Goal: Book appointment/travel/reservation

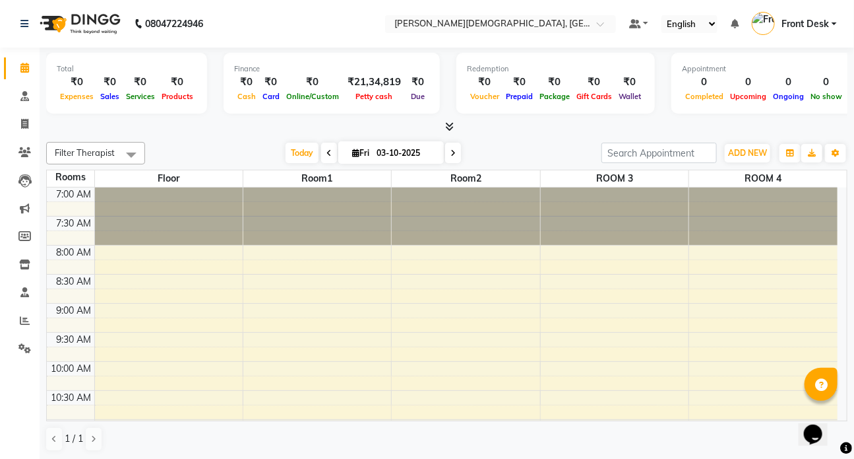
scroll to position [59, 0]
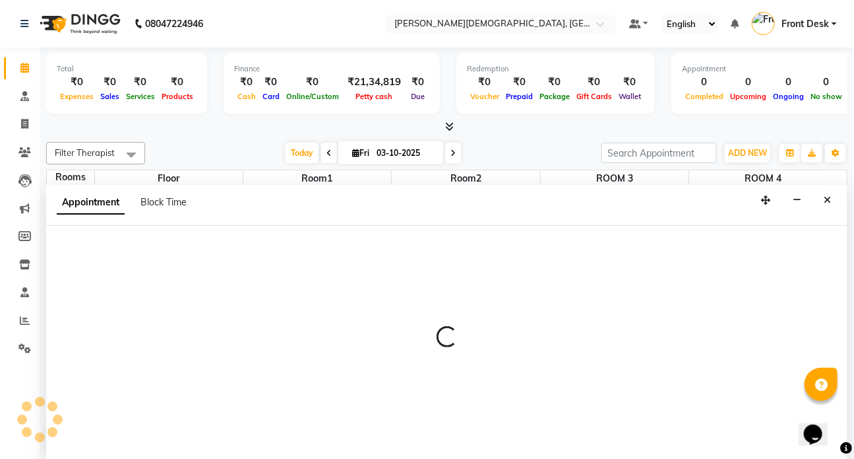
scroll to position [0, 0]
select select "tentative"
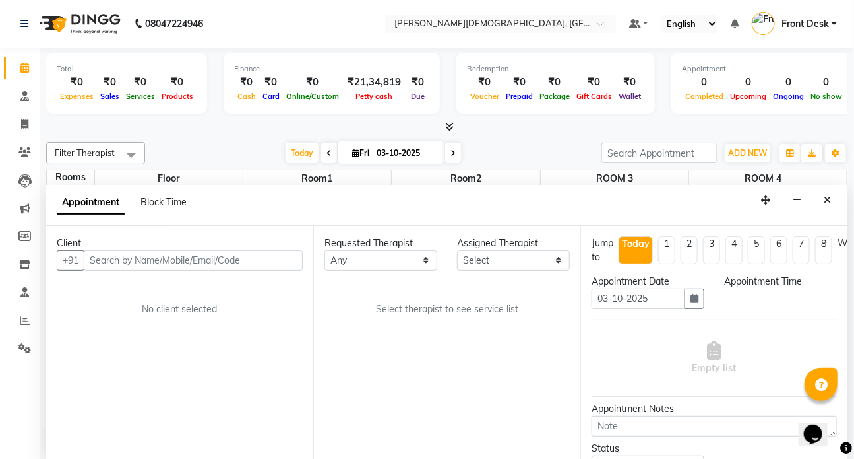
select select "600"
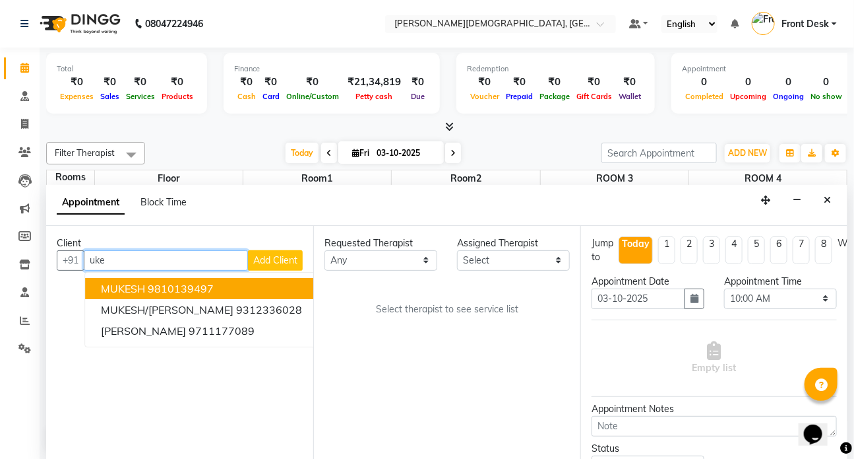
click at [125, 288] on span "MUKESH" at bounding box center [123, 288] width 44 height 13
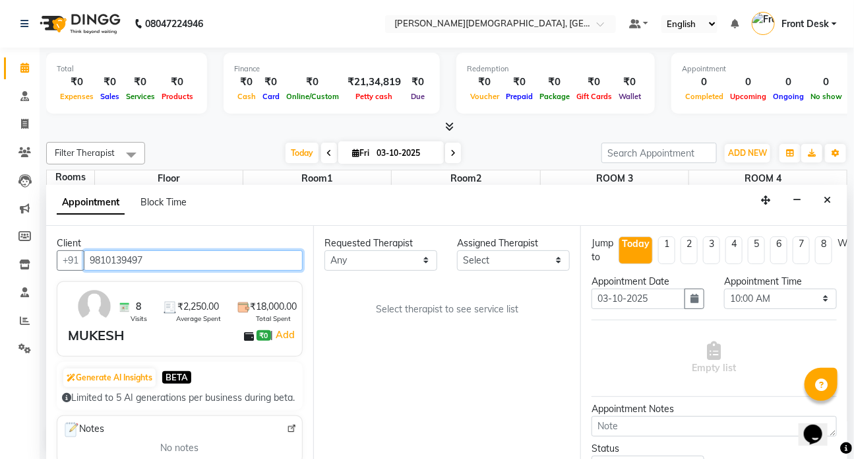
type input "9810139497"
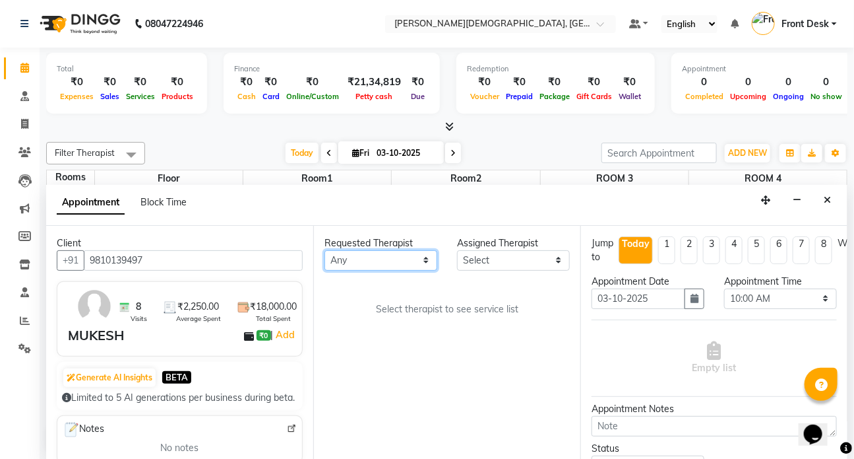
click at [425, 259] on select "Any ANJALI ATUL [PERSON_NAME] Dr [PERSON_NAME] Front Desk HARITA [PERSON_NAME] …" at bounding box center [381, 260] width 113 height 20
select select "75597"
click at [325, 250] on select "Any ANJALI ATUL [PERSON_NAME] Dr [PERSON_NAME] Front Desk HARITA [PERSON_NAME] …" at bounding box center [381, 260] width 113 height 20
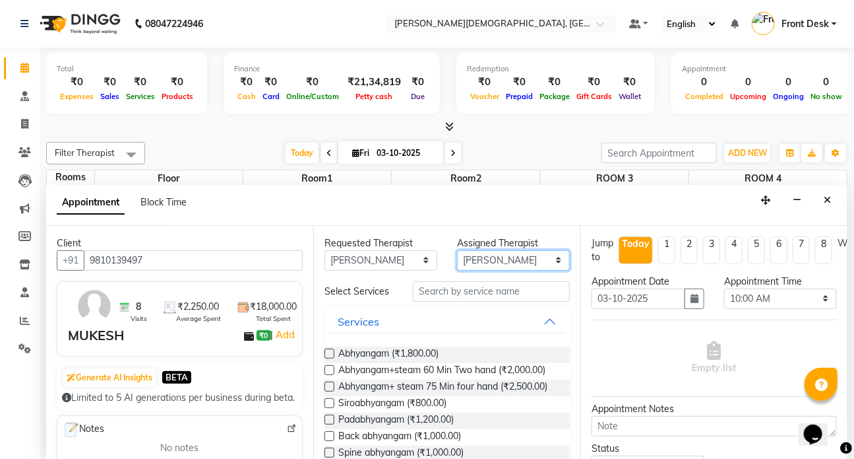
click at [555, 259] on select "Select ANJALI ATUL [PERSON_NAME] Dr [PERSON_NAME] Front Desk HARITA [PERSON_NAM…" at bounding box center [513, 260] width 113 height 20
select select "93467"
click at [457, 250] on select "Select ANJALI ATUL [PERSON_NAME] Dr [PERSON_NAME] Front Desk HARITA [PERSON_NAM…" at bounding box center [513, 260] width 113 height 20
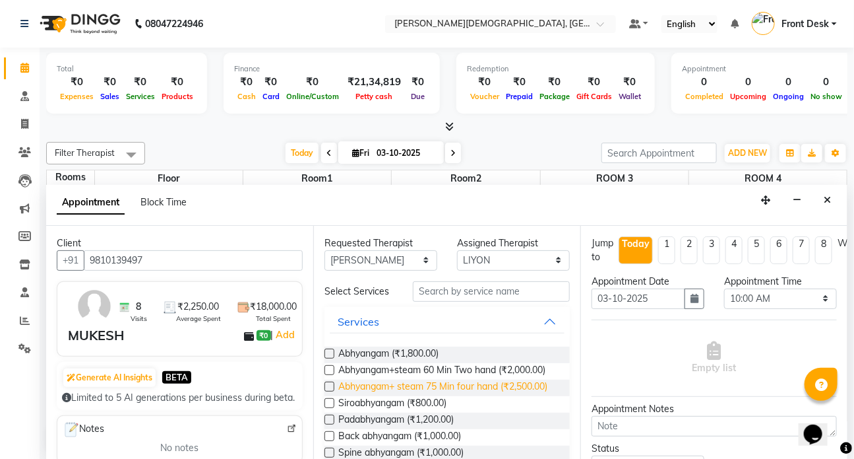
click at [371, 396] on span "Abhyangam+ steam 75 Min four hand (₹2,500.00)" at bounding box center [442, 387] width 209 height 16
checkbox input "true"
select select "2667"
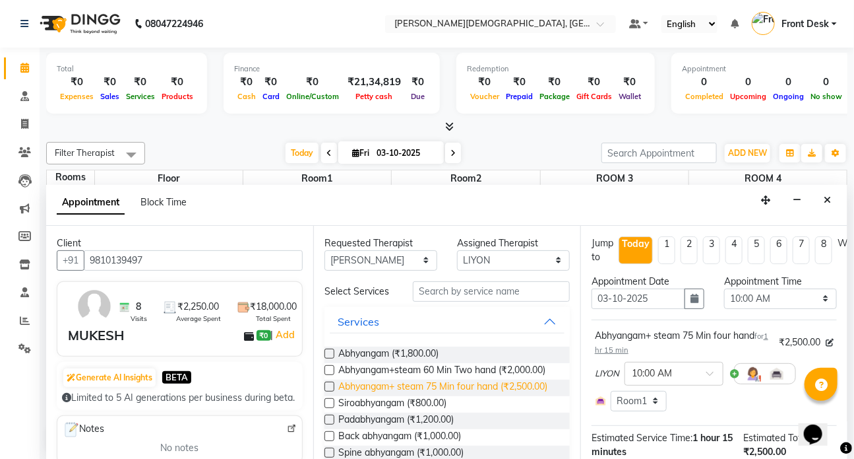
checkbox input "false"
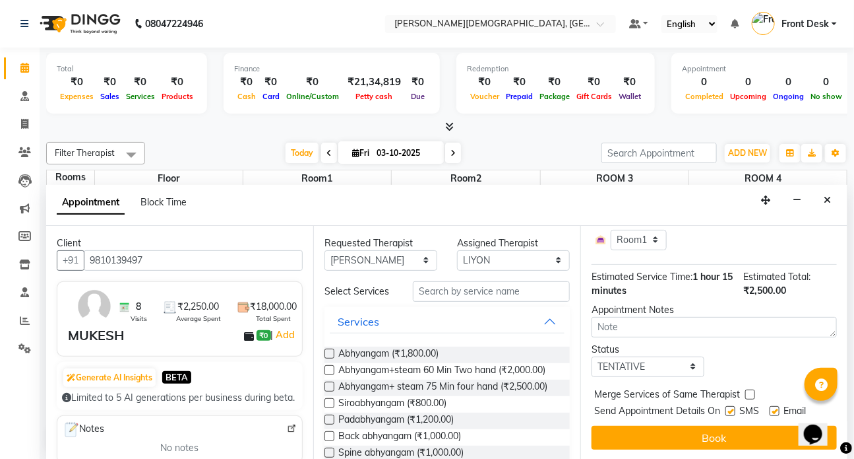
scroll to position [169, 0]
click at [728, 406] on label at bounding box center [731, 411] width 10 height 10
click at [728, 408] on input "checkbox" at bounding box center [730, 412] width 9 height 9
checkbox input "false"
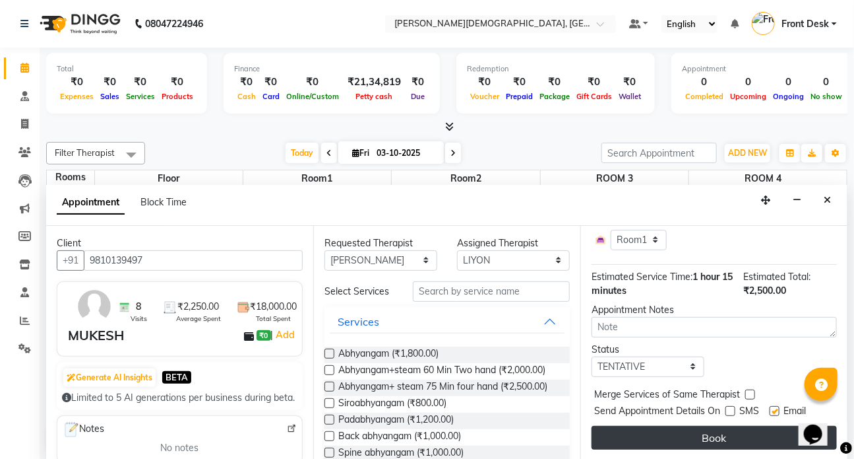
click at [719, 430] on button "Book" at bounding box center [714, 438] width 245 height 24
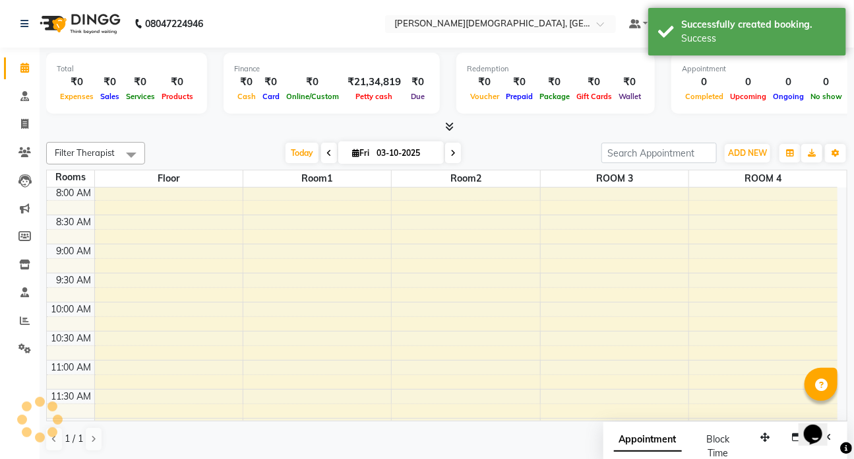
scroll to position [0, 0]
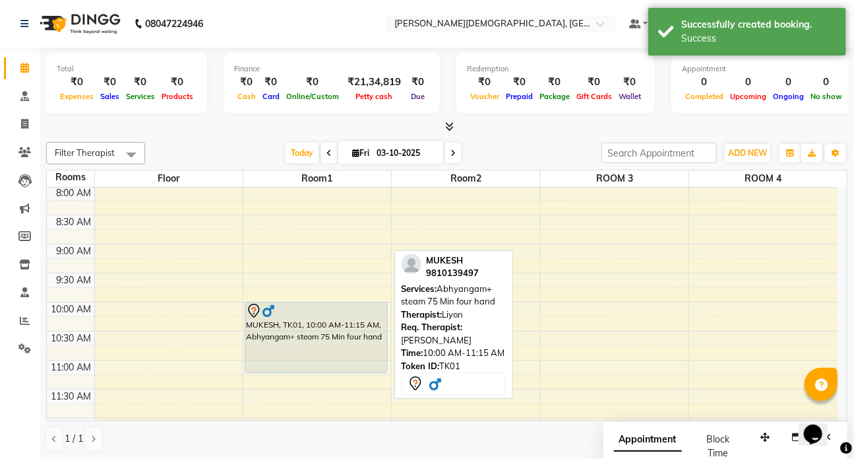
click at [294, 334] on div "MUKESH, TK01, 10:00 AM-11:15 AM, Abhyangam+ steam 75 Min four hand" at bounding box center [316, 337] width 142 height 70
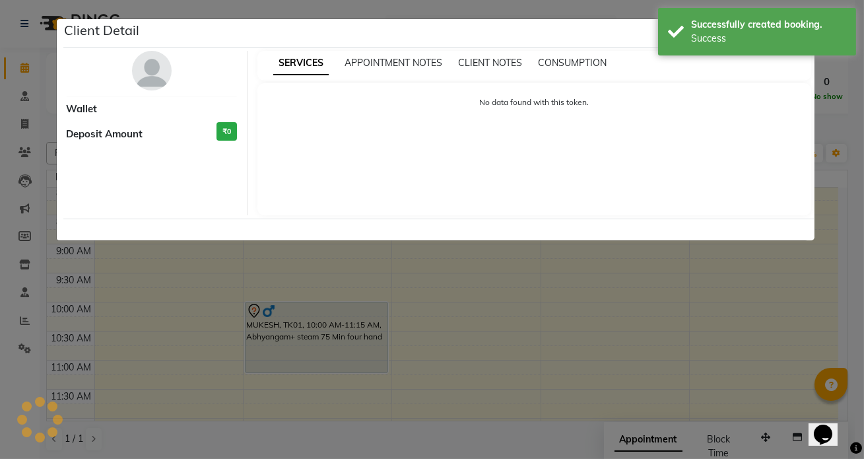
select select "7"
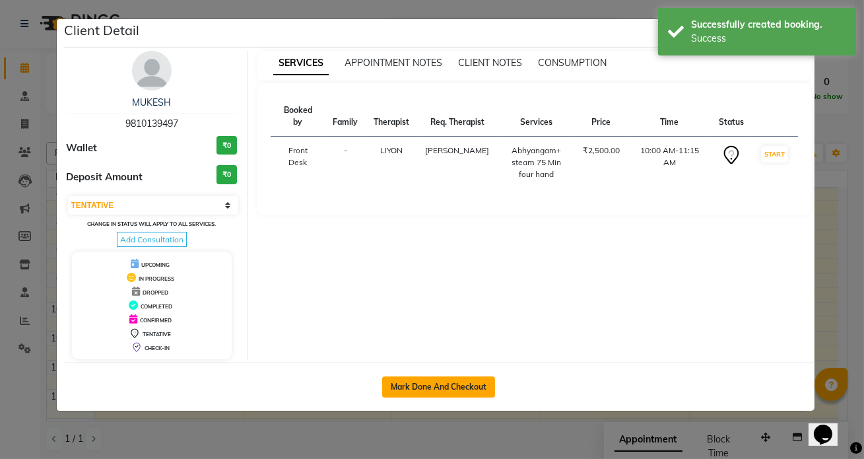
click at [416, 389] on button "Mark Done And Checkout" at bounding box center [438, 386] width 113 height 21
select select "service"
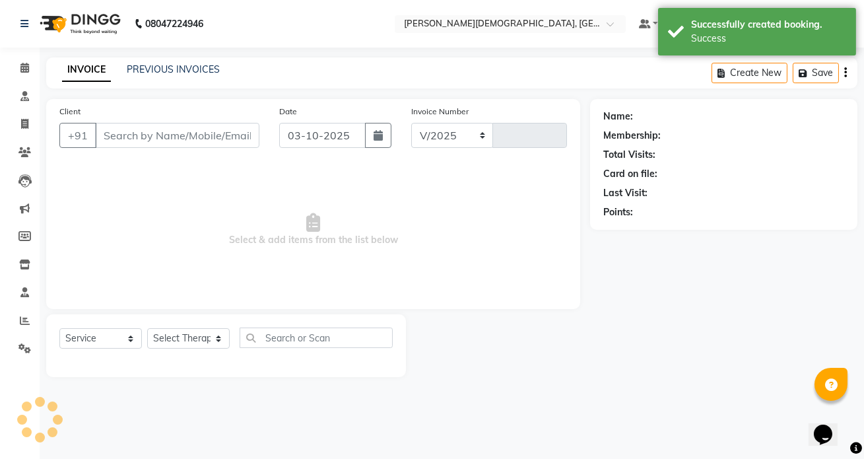
select select "5585"
type input "1550"
type input "9810139497"
select select "93467"
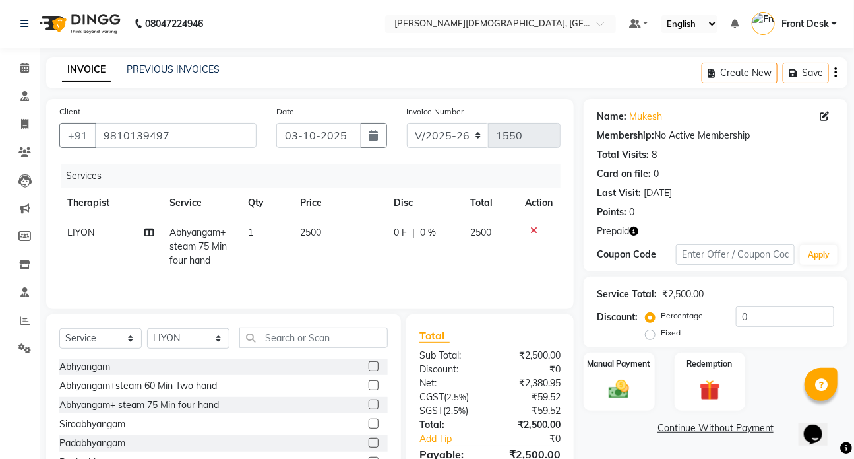
scroll to position [59, 0]
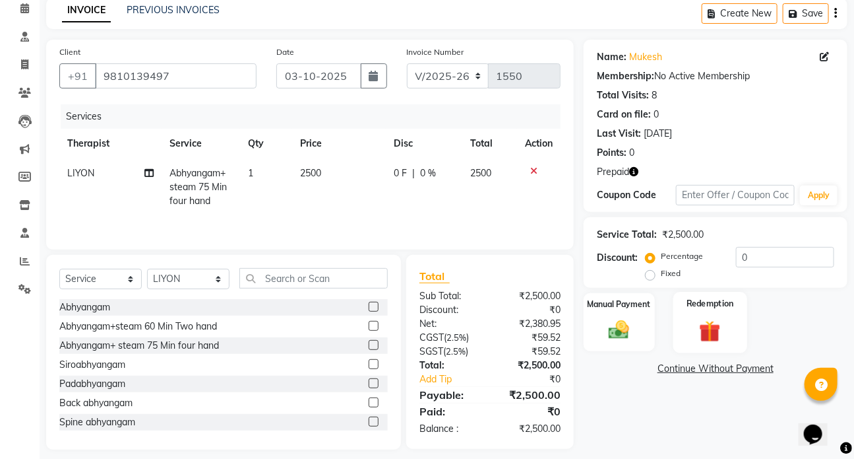
click at [708, 329] on img at bounding box center [710, 330] width 35 height 26
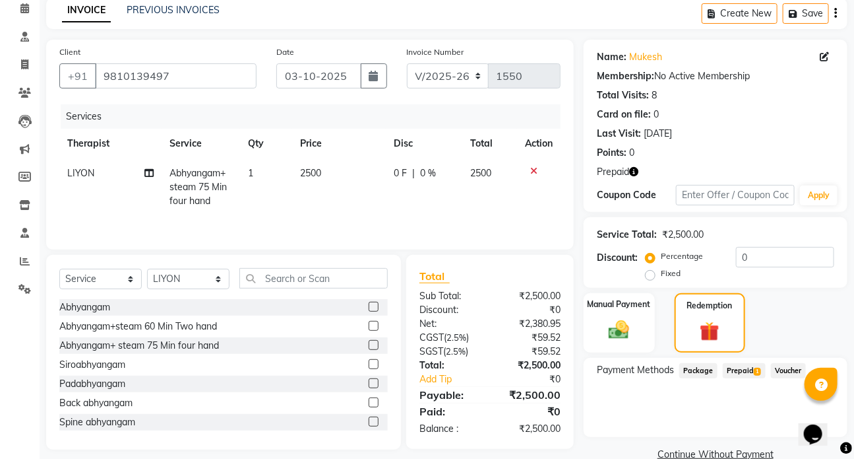
click at [732, 370] on span "Prepaid 1" at bounding box center [744, 370] width 43 height 15
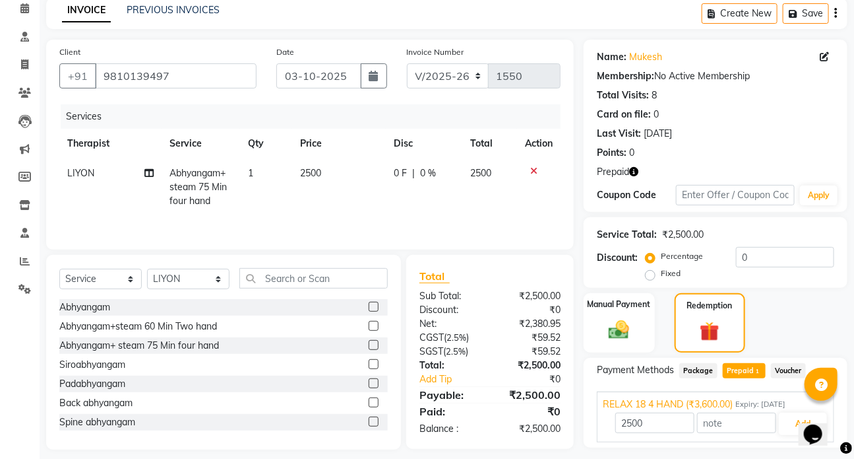
scroll to position [94, 0]
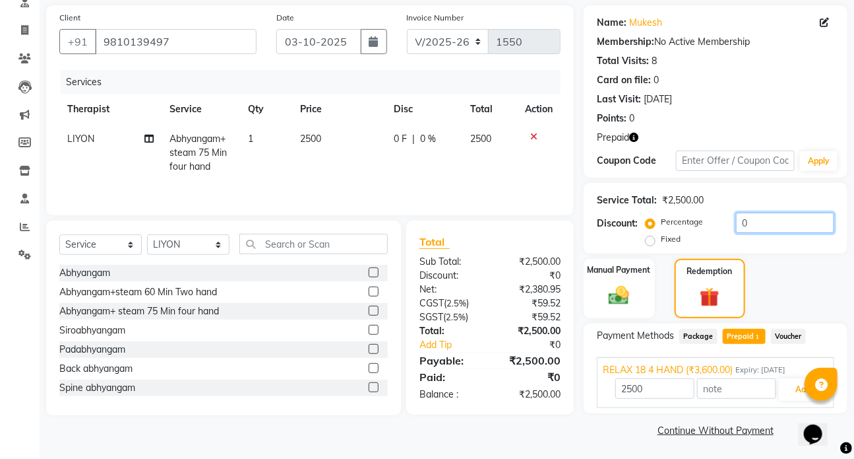
click at [757, 216] on input "0" at bounding box center [785, 222] width 98 height 20
type input "3600"
type input "28"
click at [732, 332] on span "Prepaid 1" at bounding box center [744, 336] width 43 height 15
type input "1800"
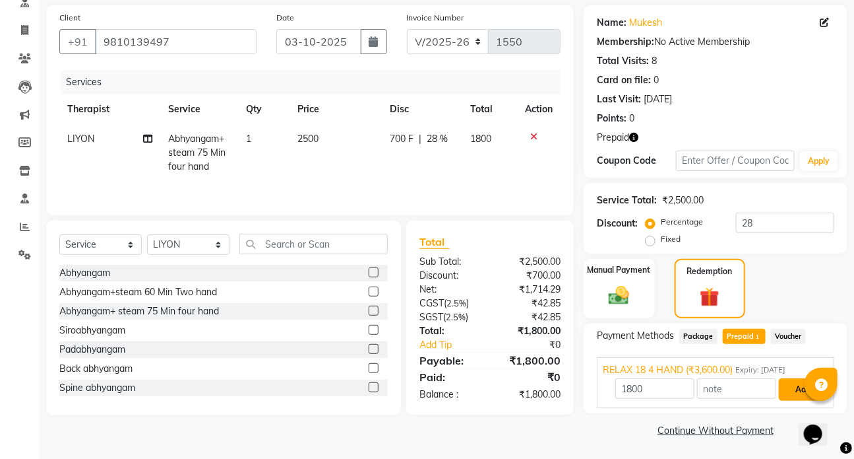
click at [794, 387] on button "Add" at bounding box center [803, 389] width 48 height 22
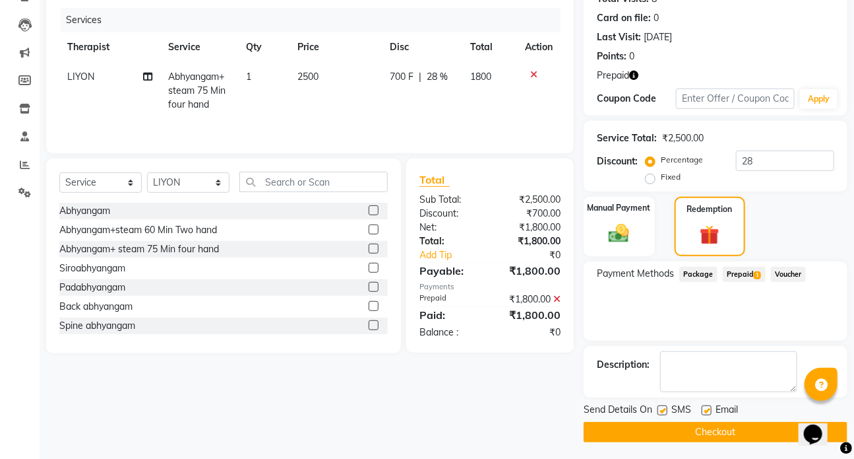
scroll to position [158, 0]
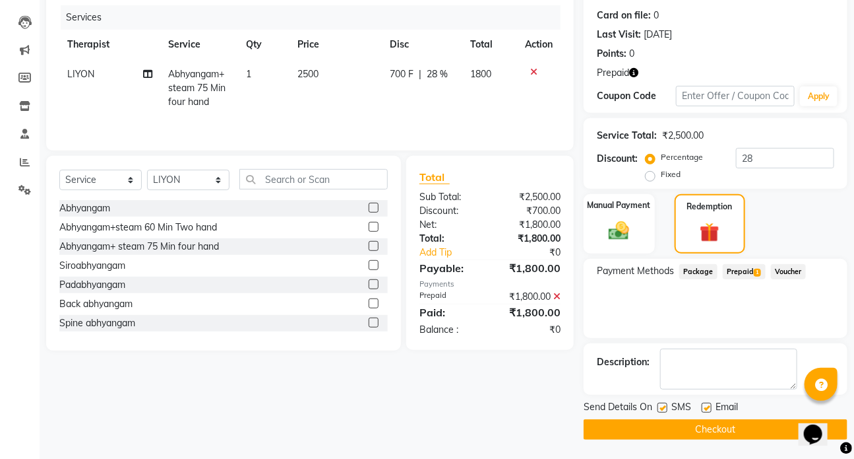
click at [664, 408] on label at bounding box center [663, 407] width 10 height 10
click at [664, 408] on input "checkbox" at bounding box center [662, 408] width 9 height 9
checkbox input "false"
click at [711, 427] on button "Checkout" at bounding box center [716, 429] width 264 height 20
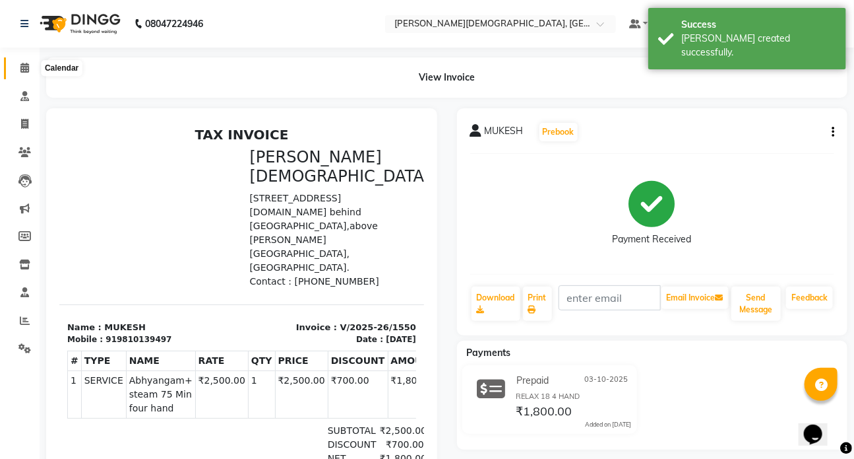
click at [24, 66] on icon at bounding box center [24, 68] width 9 height 10
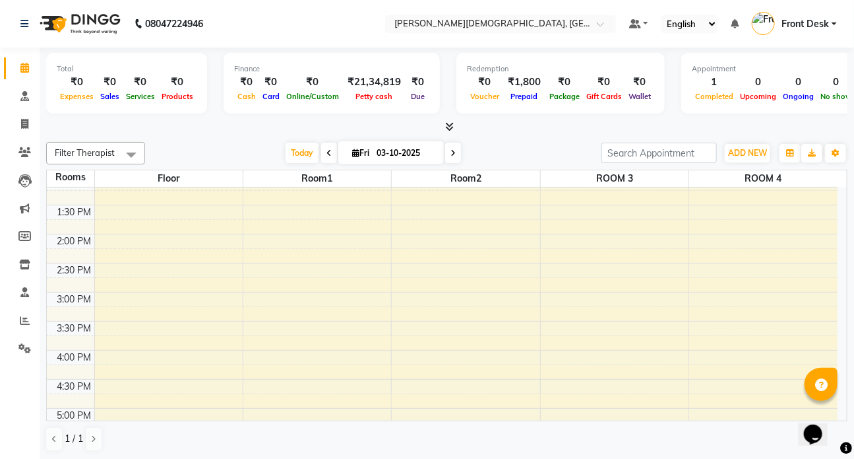
scroll to position [420, 0]
click at [745, 292] on div "7:00 AM 7:30 AM 8:00 AM 8:30 AM 9:00 AM 9:30 AM 10:00 AM 10:30 AM 11:00 AM 11:3…" at bounding box center [442, 174] width 791 height 812
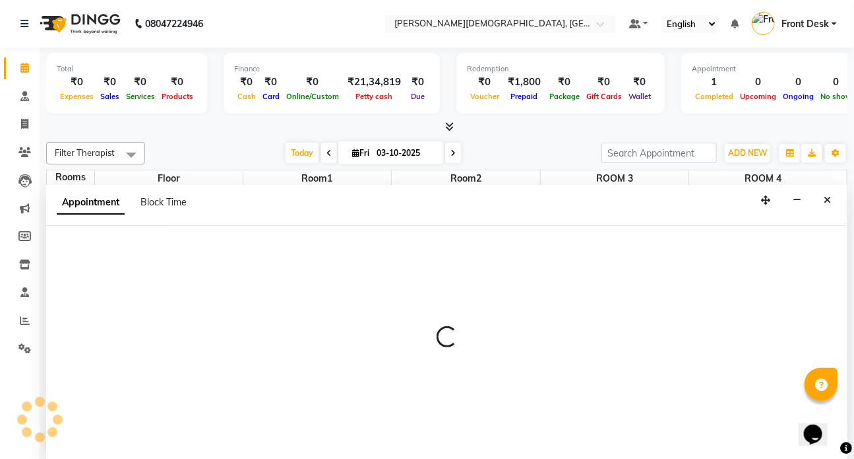
scroll to position [0, 0]
select select "960"
select select "tentative"
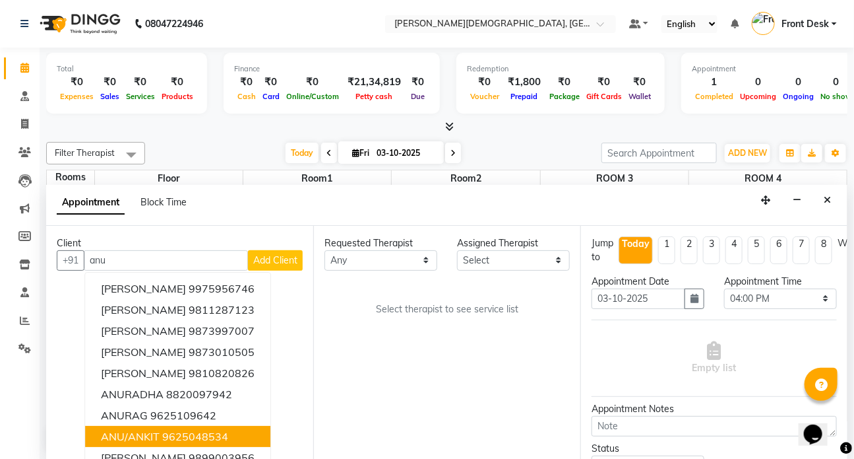
click at [177, 436] on ngb-highlight "9625048534" at bounding box center [195, 436] width 66 height 13
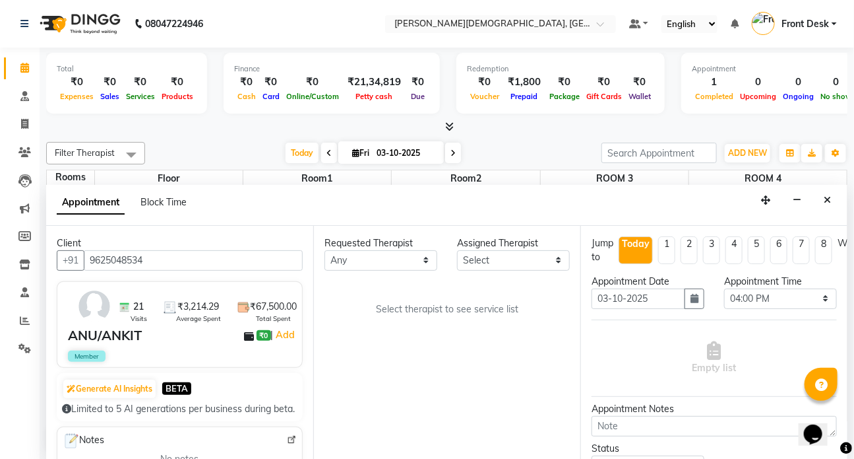
type input "9625048534"
click at [427, 263] on select "Any ANJALI ATUL [PERSON_NAME] Dr [PERSON_NAME] Front Desk HARITA [PERSON_NAME] …" at bounding box center [381, 260] width 113 height 20
select select "92401"
click at [325, 250] on select "Any ANJALI ATUL [PERSON_NAME] Dr [PERSON_NAME] Front Desk HARITA [PERSON_NAME] …" at bounding box center [381, 260] width 113 height 20
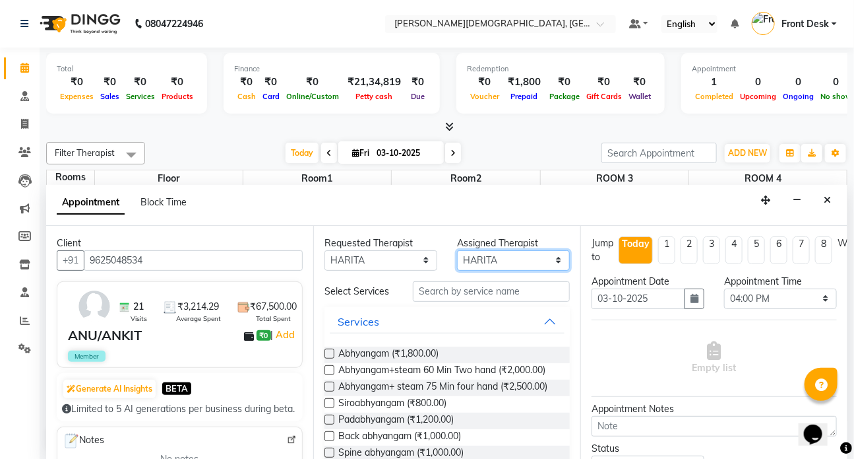
click at [547, 259] on select "Select ANJALI ATUL [PERSON_NAME] Dr [PERSON_NAME] Front Desk HARITA [PERSON_NAM…" at bounding box center [513, 260] width 113 height 20
select select "90183"
click at [457, 250] on select "Select ANJALI ATUL [PERSON_NAME] Dr [PERSON_NAME] Front Desk HARITA [PERSON_NAM…" at bounding box center [513, 260] width 113 height 20
click at [329, 391] on label at bounding box center [330, 386] width 10 height 10
click at [329, 392] on input "checkbox" at bounding box center [329, 387] width 9 height 9
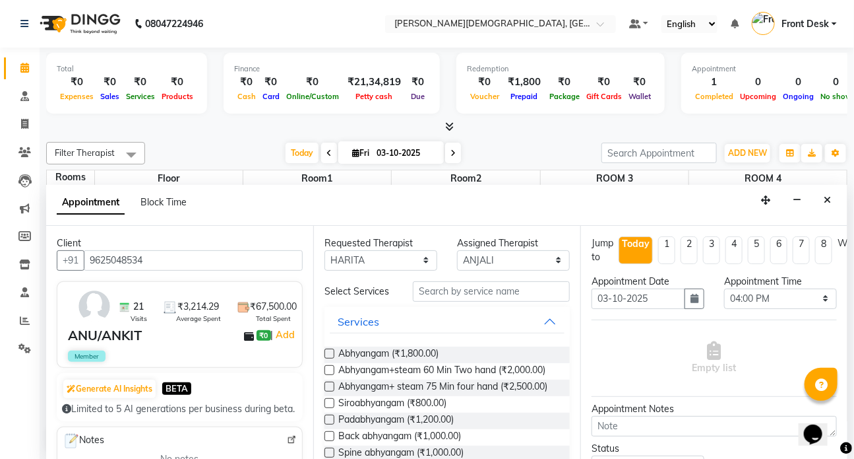
checkbox input "true"
select select "3622"
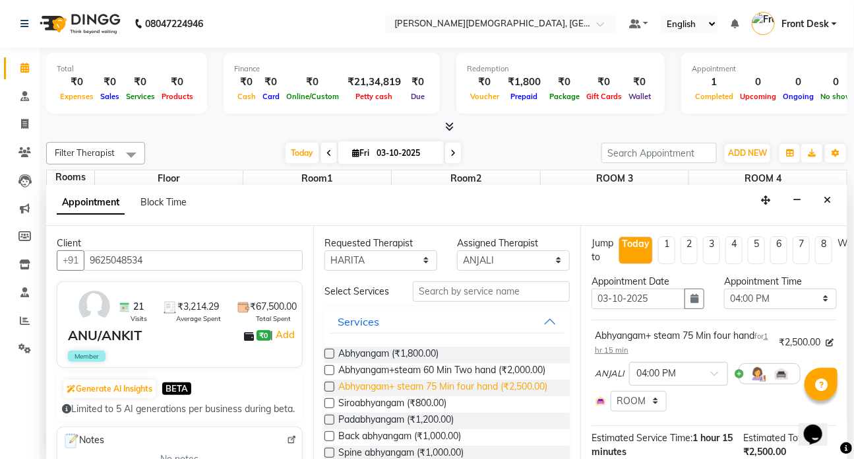
checkbox input "false"
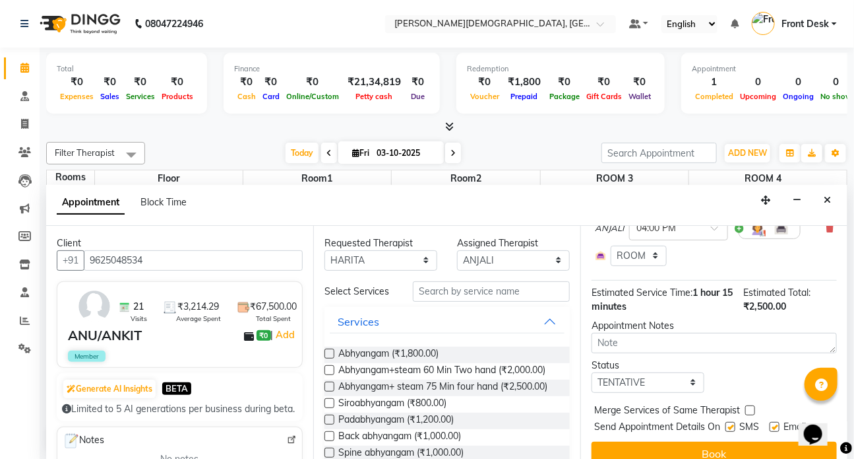
scroll to position [169, 0]
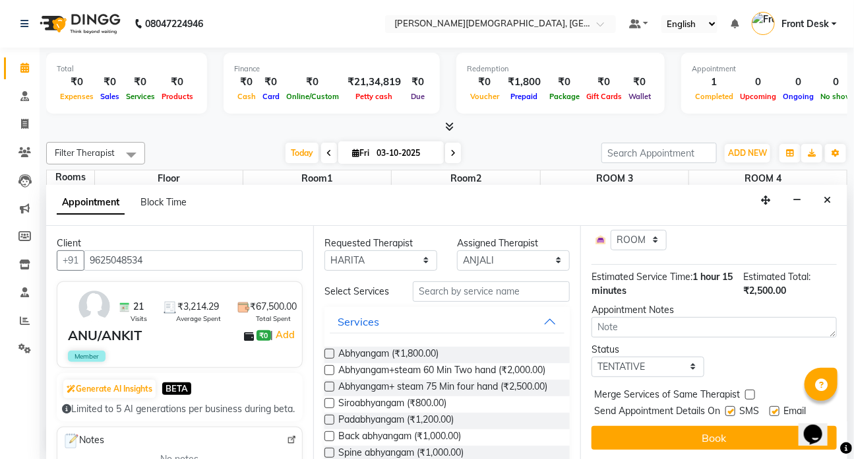
click at [732, 404] on div "SMS" at bounding box center [748, 412] width 44 height 16
click at [733, 406] on label at bounding box center [731, 411] width 10 height 10
click at [733, 408] on input "checkbox" at bounding box center [730, 412] width 9 height 9
checkbox input "false"
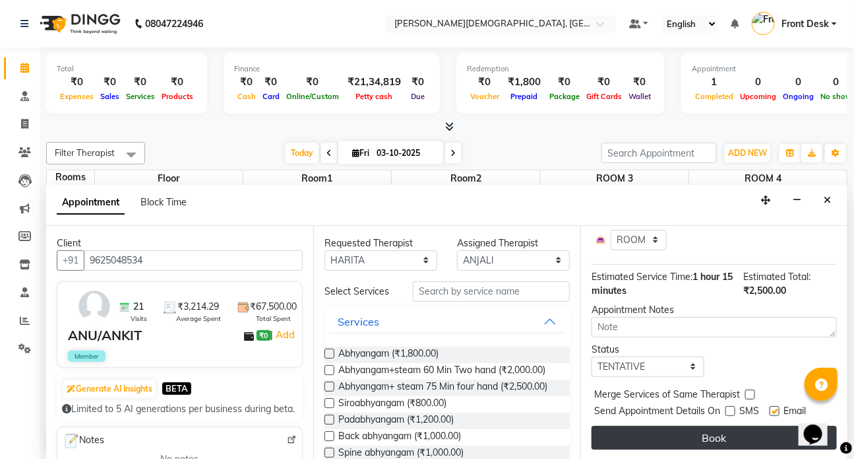
click at [723, 432] on button "Book" at bounding box center [714, 438] width 245 height 24
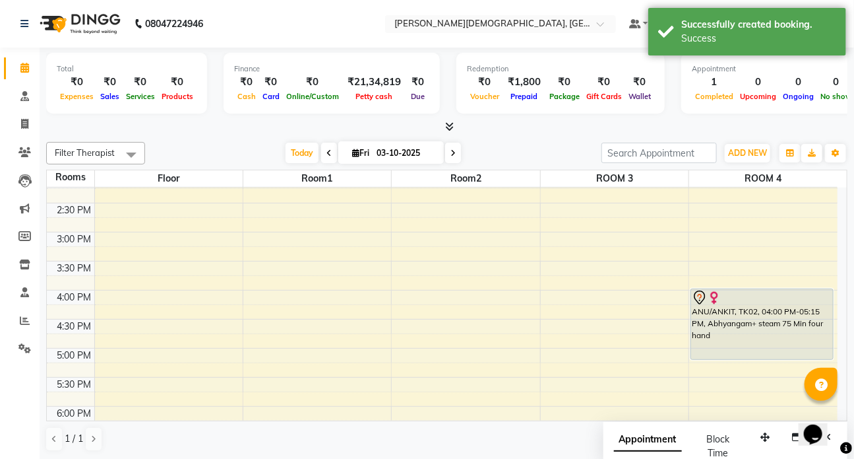
scroll to position [480, 0]
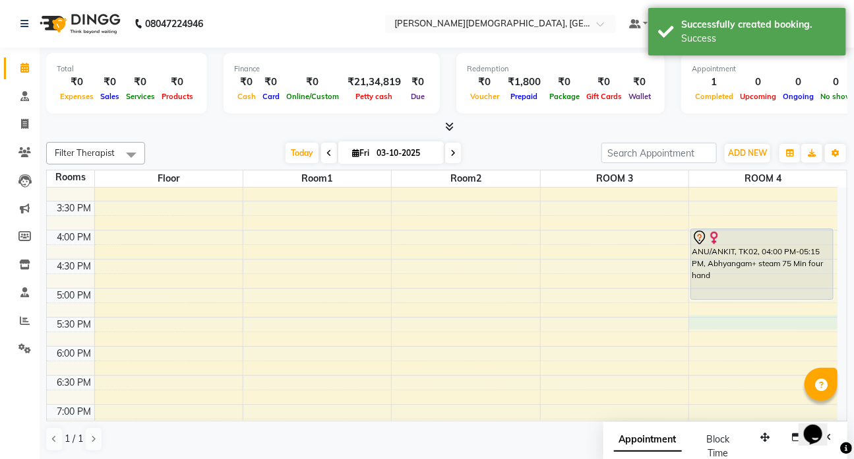
click at [701, 323] on div "7:00 AM 7:30 AM 8:00 AM 8:30 AM 9:00 AM 9:30 AM 10:00 AM 10:30 AM 11:00 AM 11:3…" at bounding box center [442, 114] width 791 height 812
select select "1050"
select select "tentative"
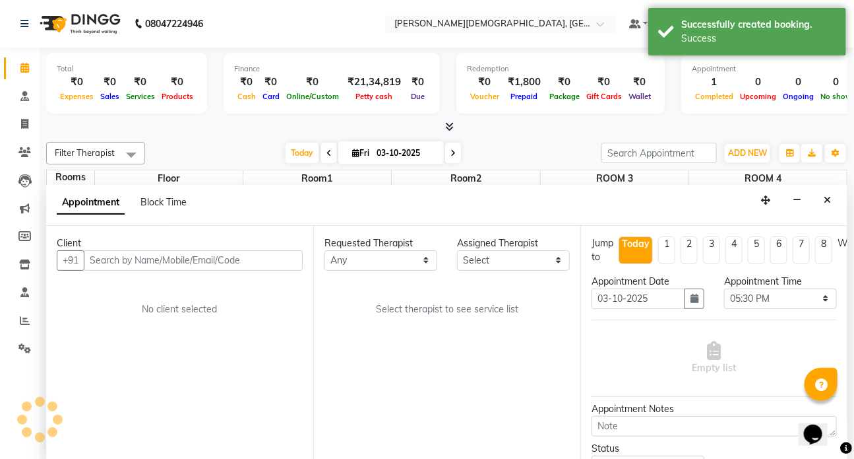
scroll to position [0, 0]
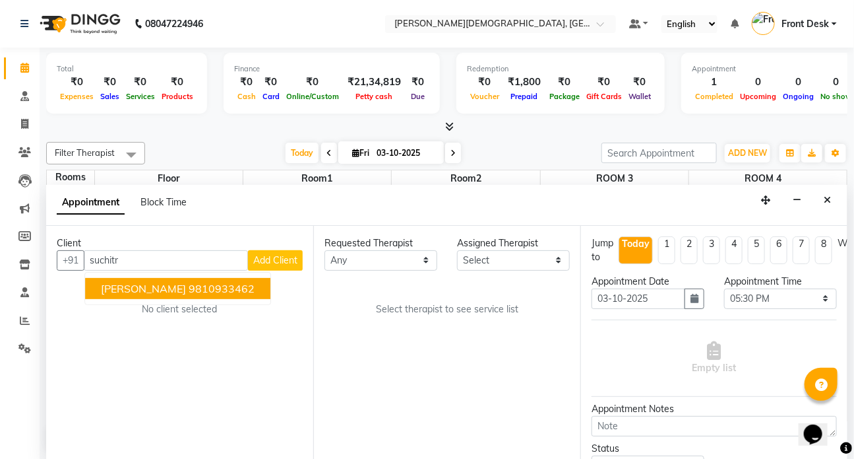
click at [111, 283] on span "[PERSON_NAME]" at bounding box center [143, 288] width 85 height 13
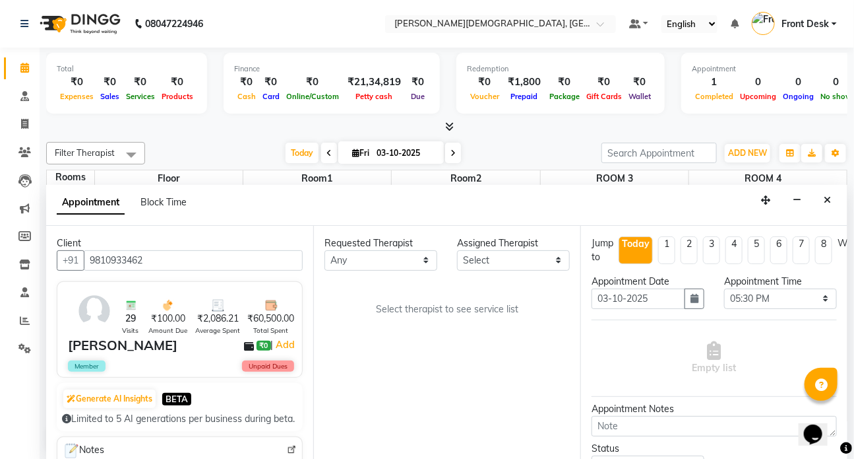
type input "9810933462"
click at [427, 258] on select "Any ANJALI ATUL [PERSON_NAME] Dr [PERSON_NAME] Front Desk HARITA [PERSON_NAME] …" at bounding box center [381, 260] width 113 height 20
select select "75598"
click at [325, 250] on select "Any ANJALI ATUL [PERSON_NAME] Dr [PERSON_NAME] Front Desk HARITA [PERSON_NAME] …" at bounding box center [381, 260] width 113 height 20
select select "75598"
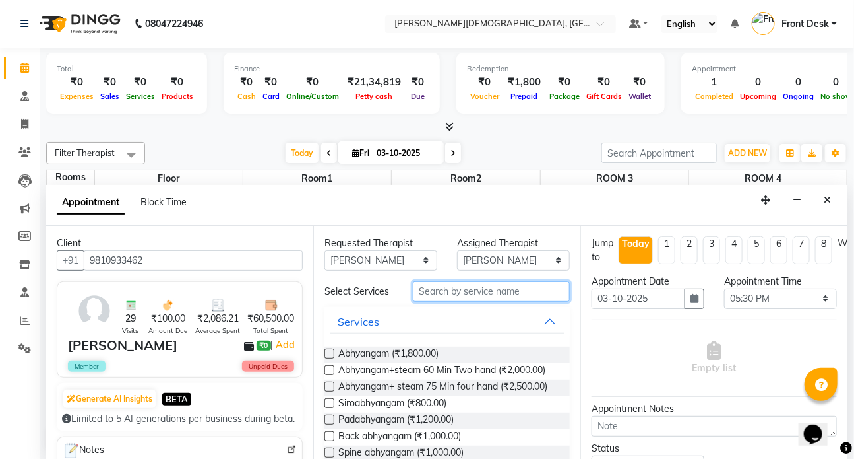
click at [428, 285] on input "text" at bounding box center [491, 291] width 157 height 20
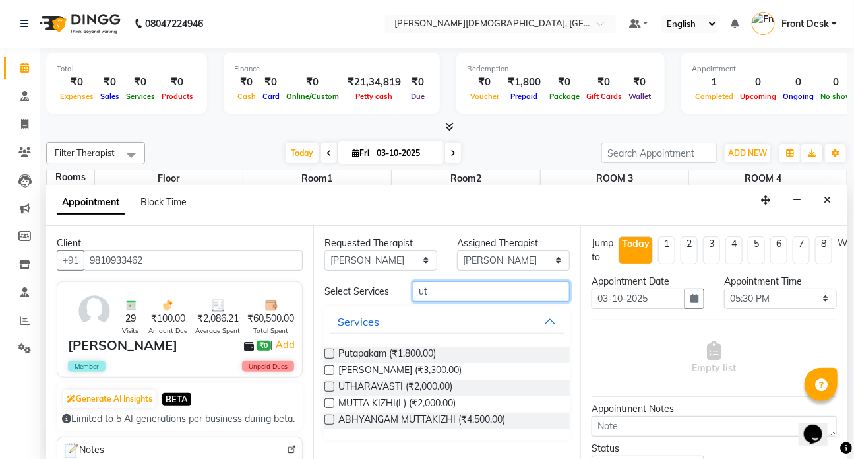
type input "ut"
click at [329, 383] on label at bounding box center [330, 386] width 10 height 10
click at [329, 383] on input "checkbox" at bounding box center [329, 387] width 9 height 9
checkbox input "true"
select select "3622"
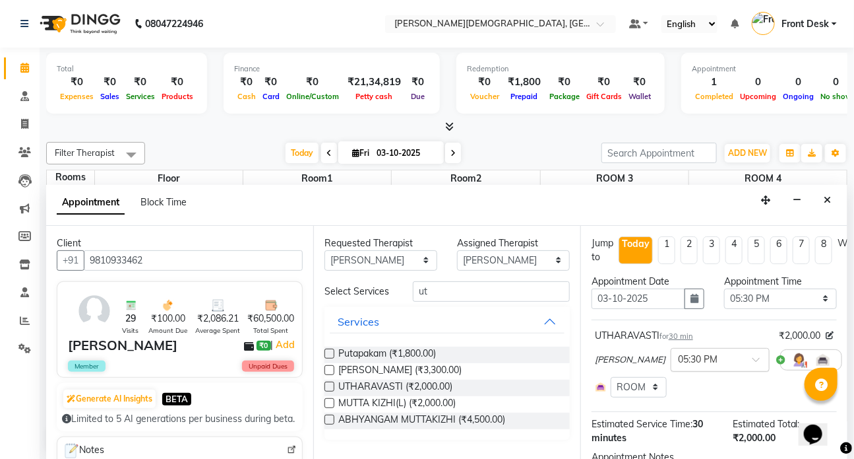
checkbox input "false"
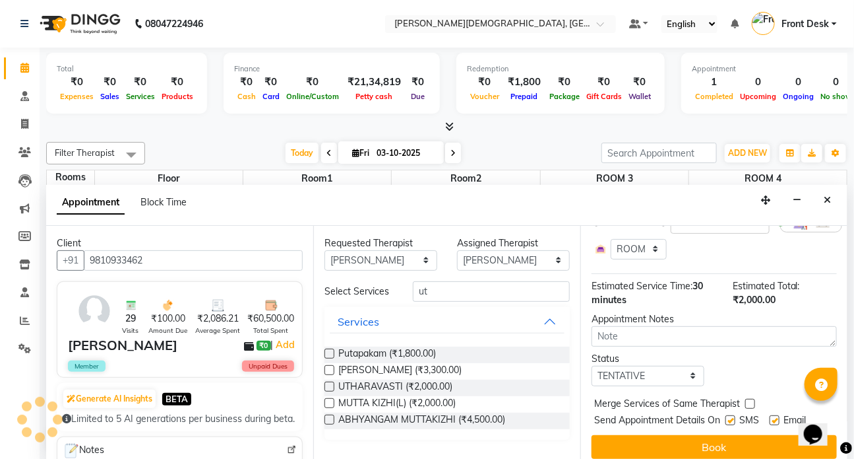
scroll to position [155, 0]
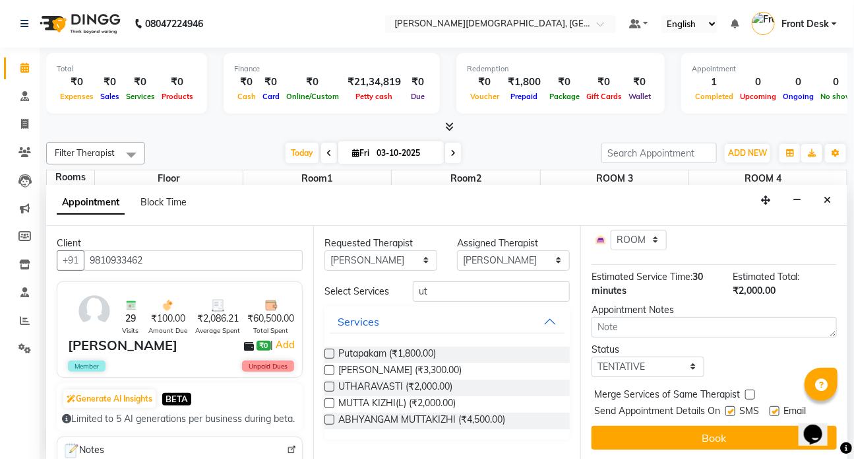
click at [731, 406] on label at bounding box center [731, 411] width 10 height 10
click at [731, 408] on input "checkbox" at bounding box center [730, 412] width 9 height 9
checkbox input "false"
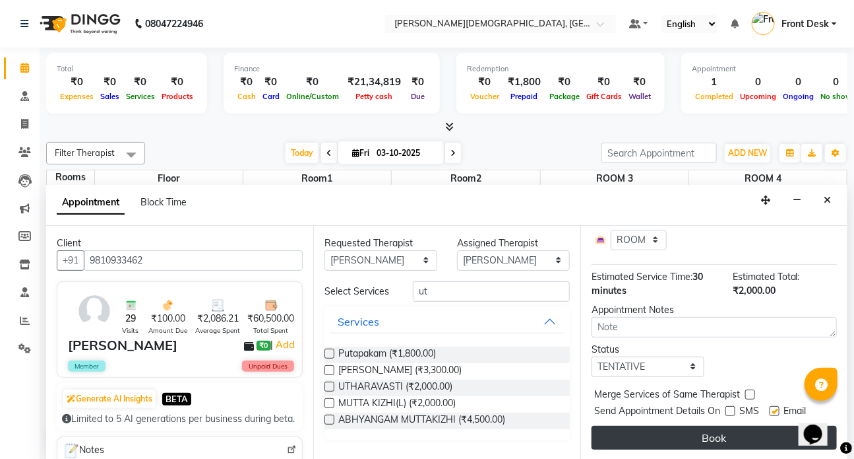
click at [725, 430] on button "Book" at bounding box center [714, 438] width 245 height 24
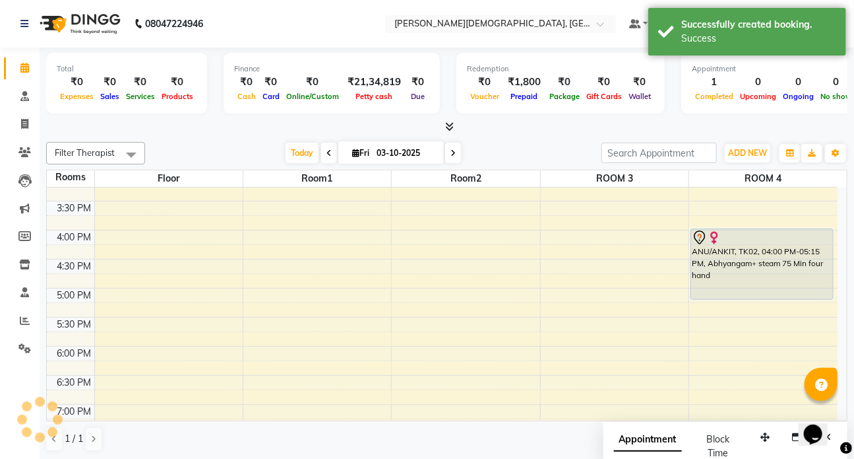
scroll to position [0, 0]
